Goal: Task Accomplishment & Management: Use online tool/utility

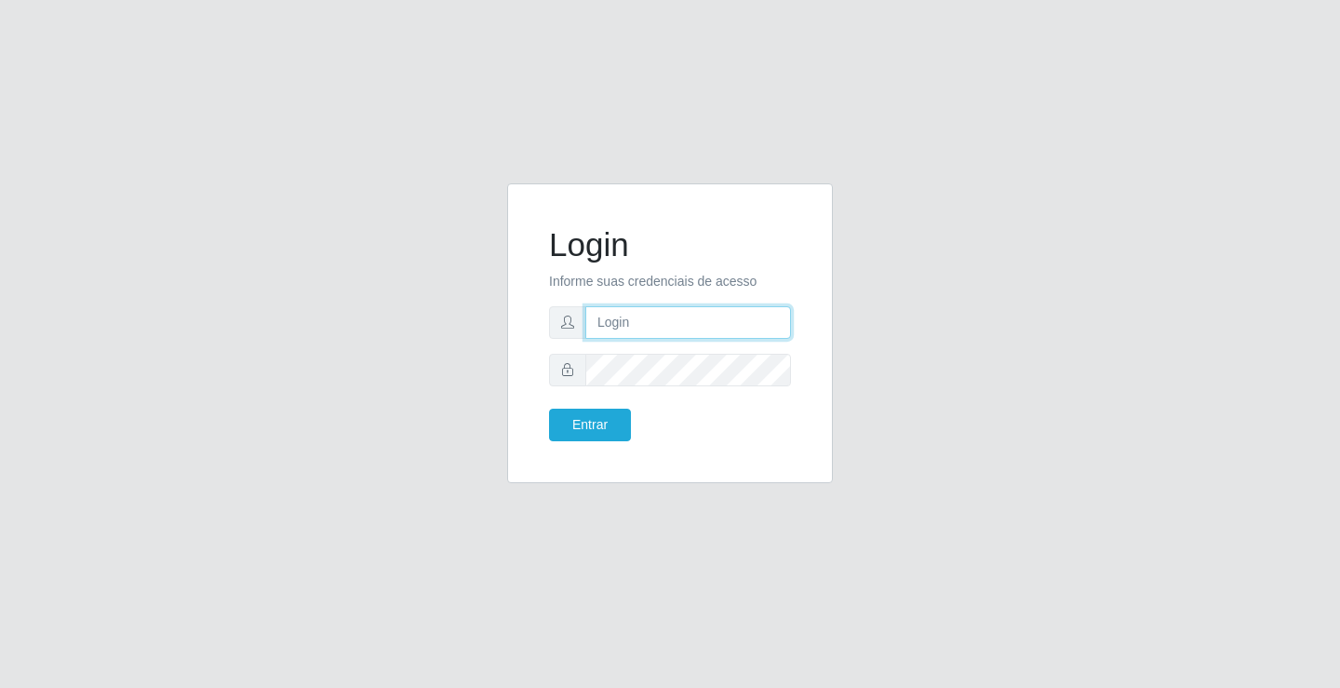
click at [683, 326] on input "text" at bounding box center [688, 322] width 206 height 33
click at [676, 325] on input "text" at bounding box center [688, 322] width 206 height 33
type input "zivaneide@ideal"
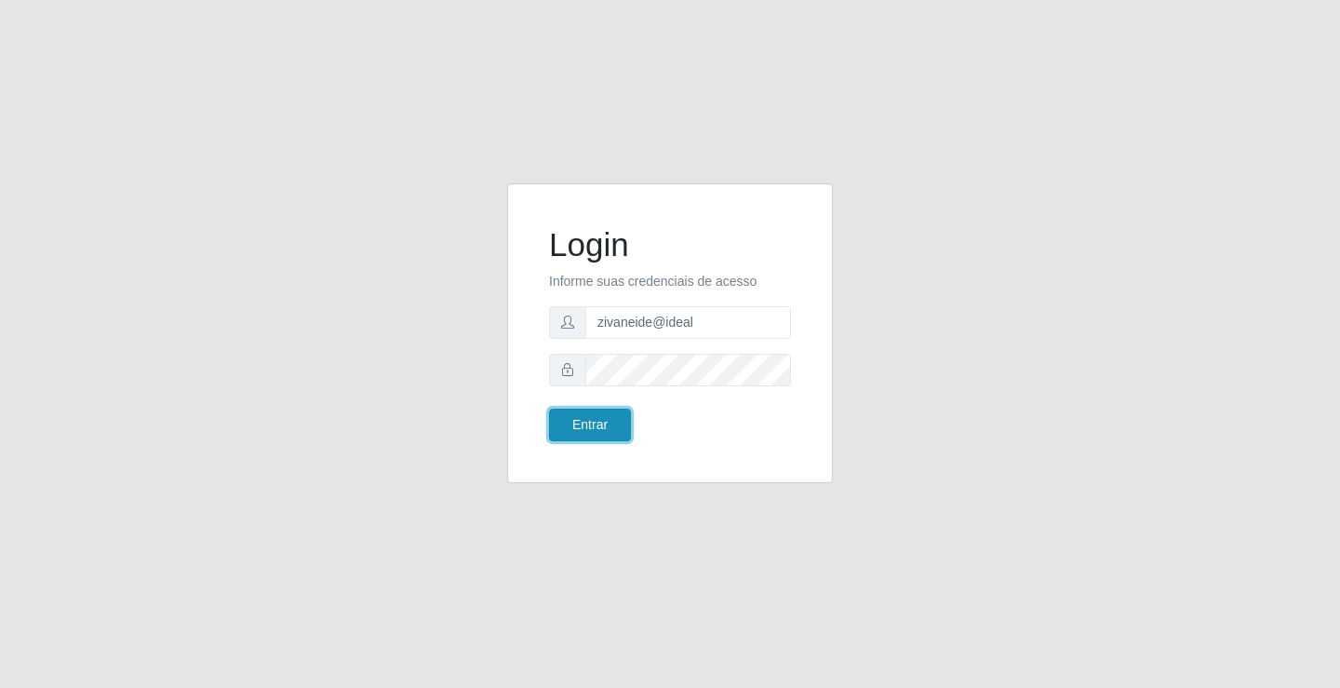
click at [566, 432] on button "Entrar" at bounding box center [590, 424] width 82 height 33
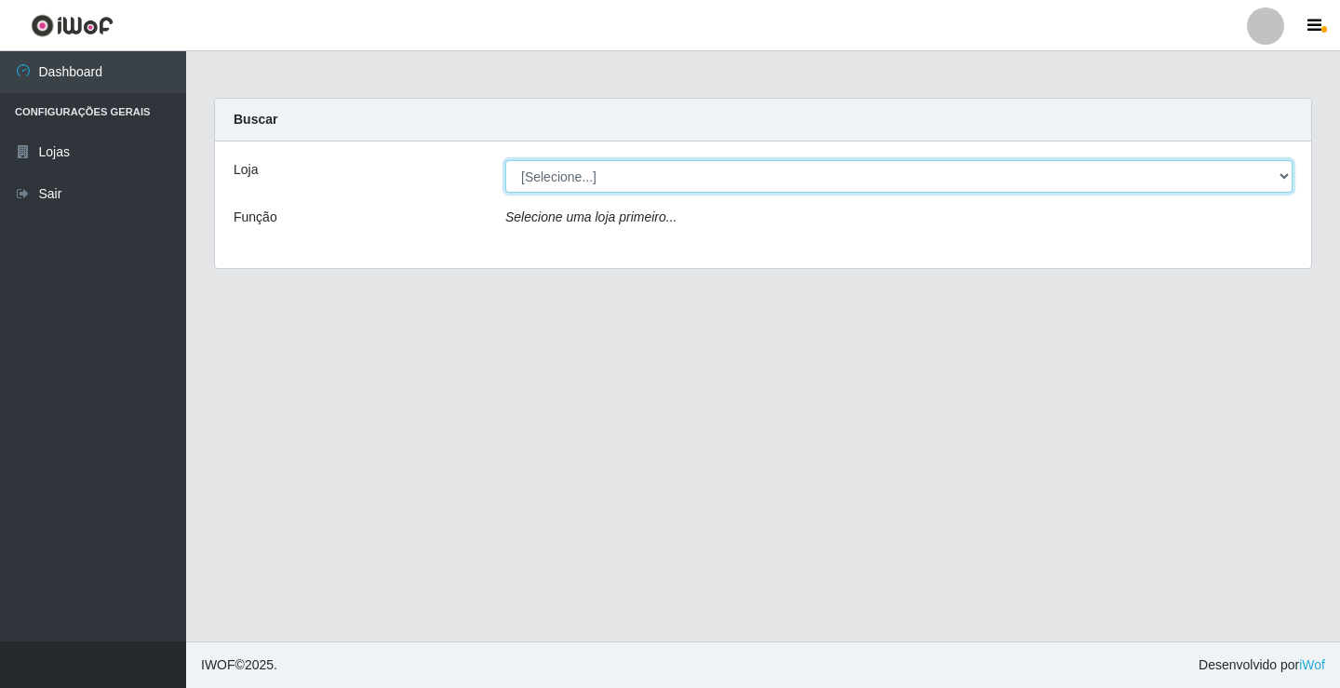
click at [1286, 170] on select "[Selecione...] Ideal - Conceição" at bounding box center [898, 176] width 787 height 33
select select "231"
click at [505, 160] on select "[Selecione...] Ideal - Conceição" at bounding box center [898, 176] width 787 height 33
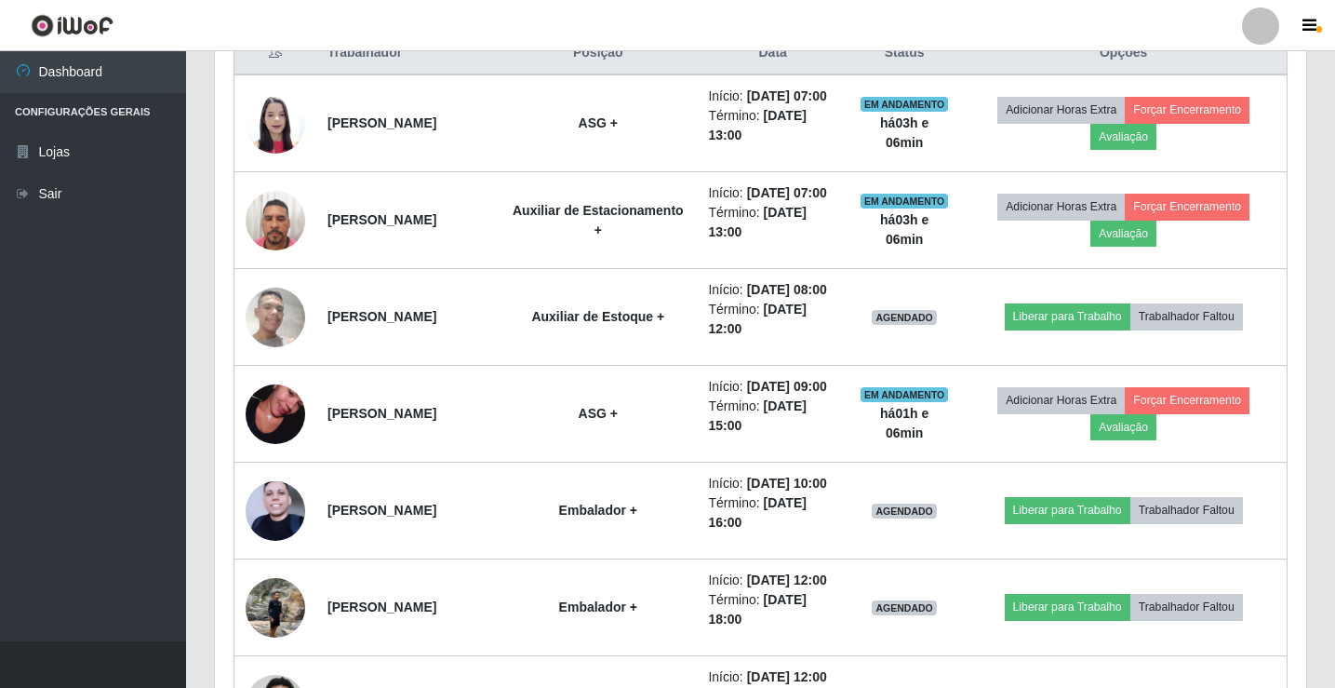
scroll to position [744, 0]
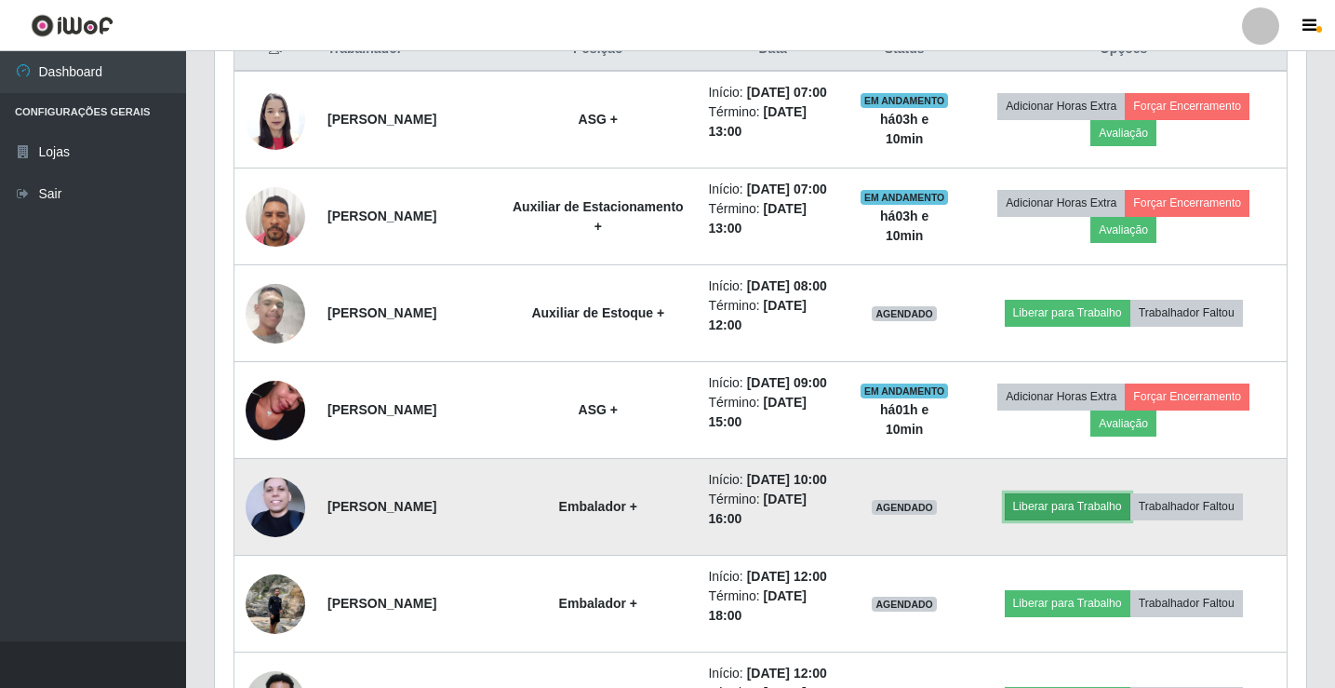
click at [1117, 519] on button "Liberar para Trabalho" at bounding box center [1068, 506] width 126 height 26
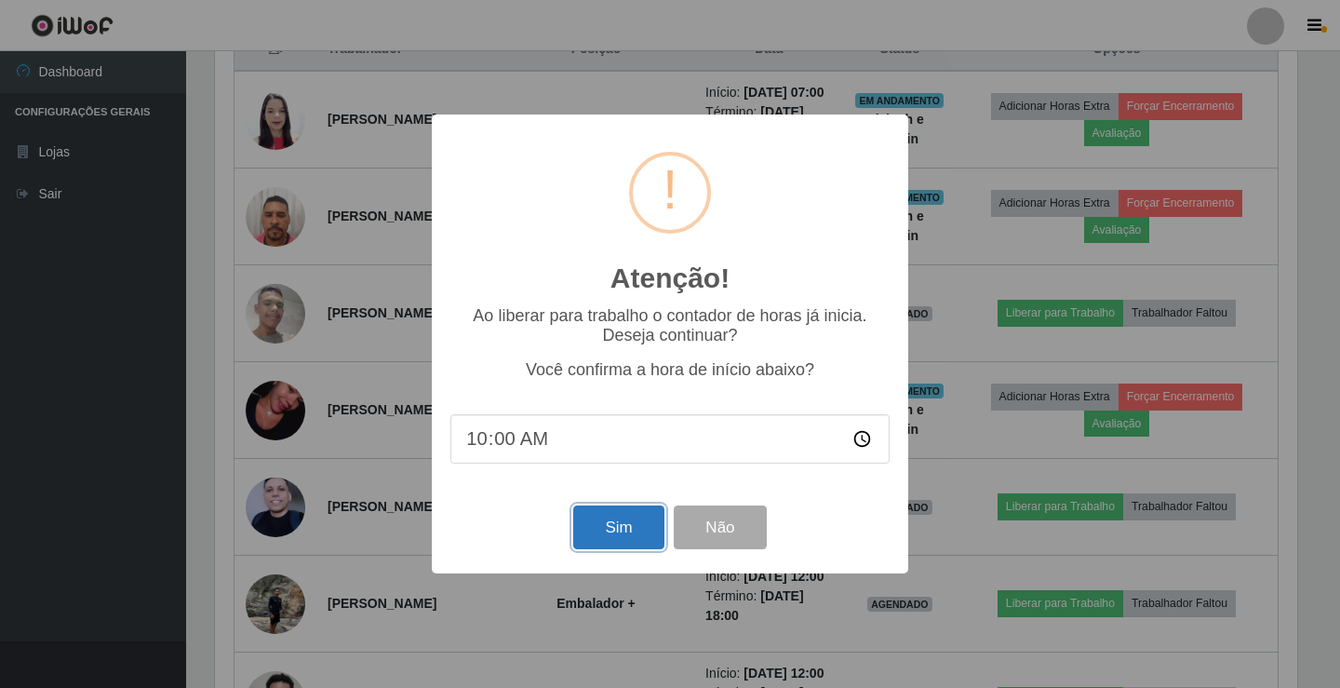
click at [598, 524] on button "Sim" at bounding box center [618, 527] width 90 height 44
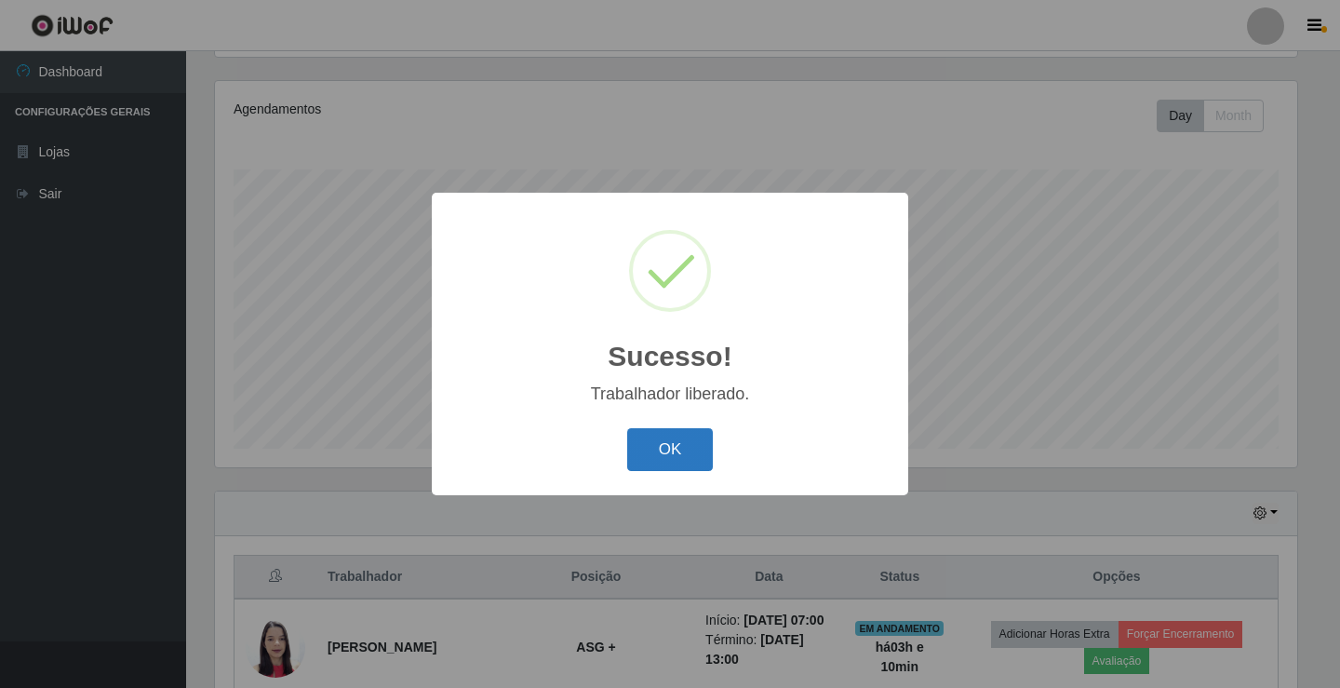
click at [648, 458] on button "OK" at bounding box center [670, 450] width 87 height 44
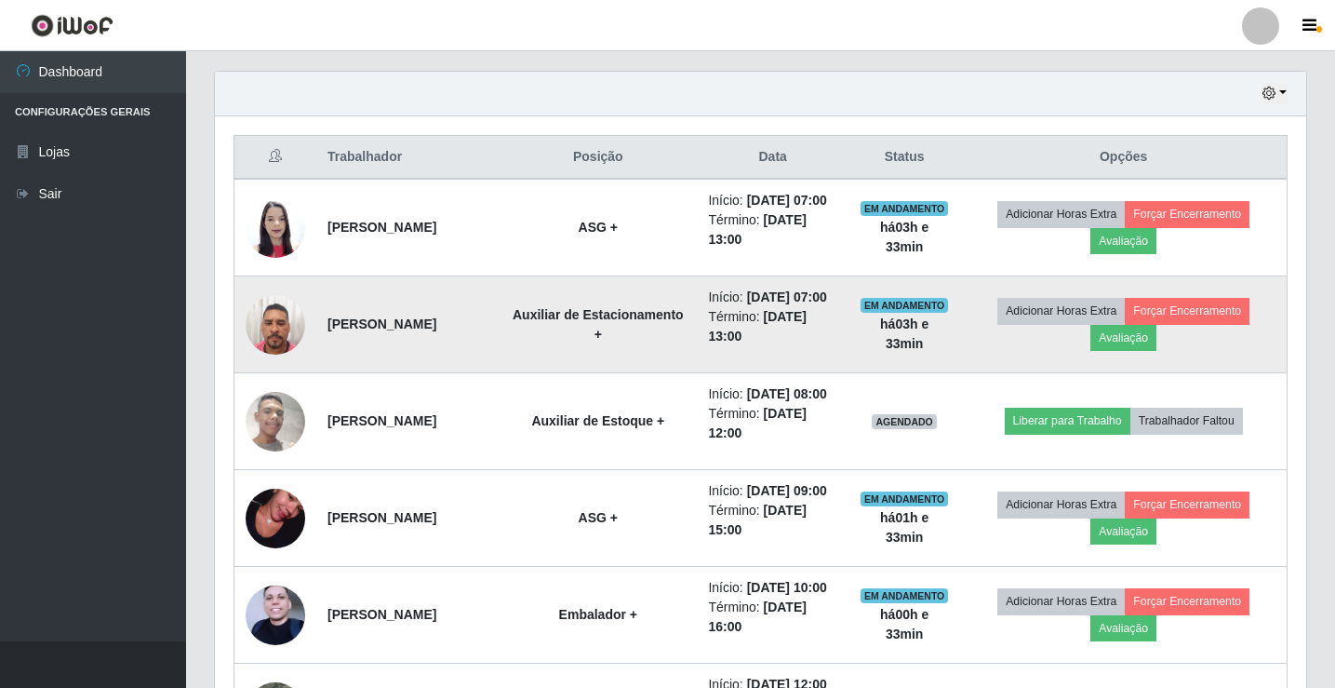
scroll to position [682, 0]
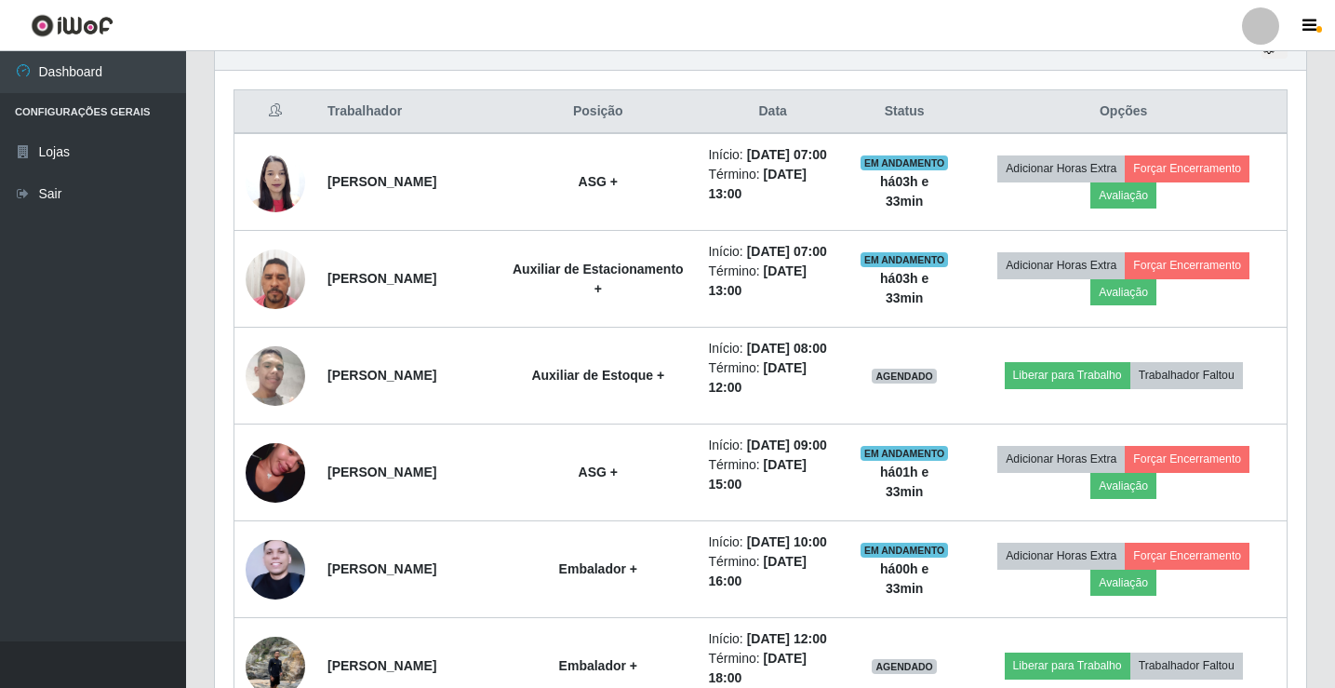
click at [1254, 28] on div at bounding box center [1260, 25] width 37 height 37
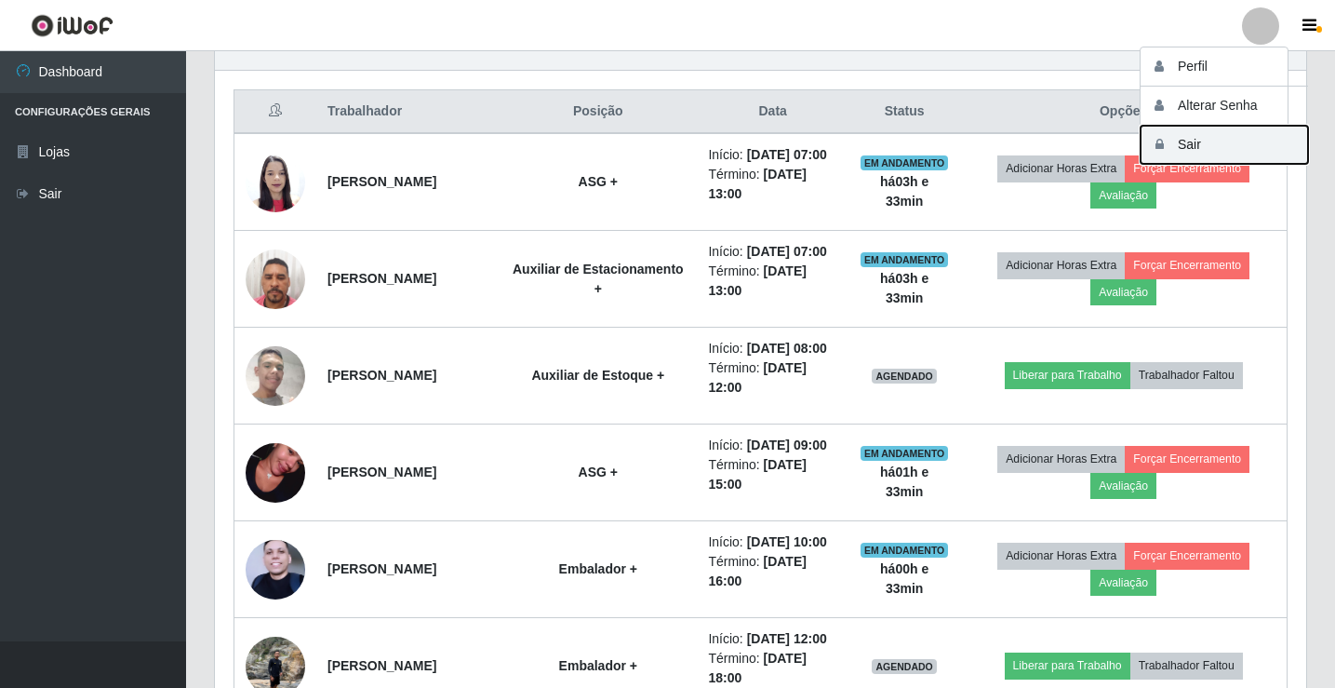
click at [1216, 157] on button "Sair" at bounding box center [1224, 145] width 167 height 38
